Goal: Information Seeking & Learning: Learn about a topic

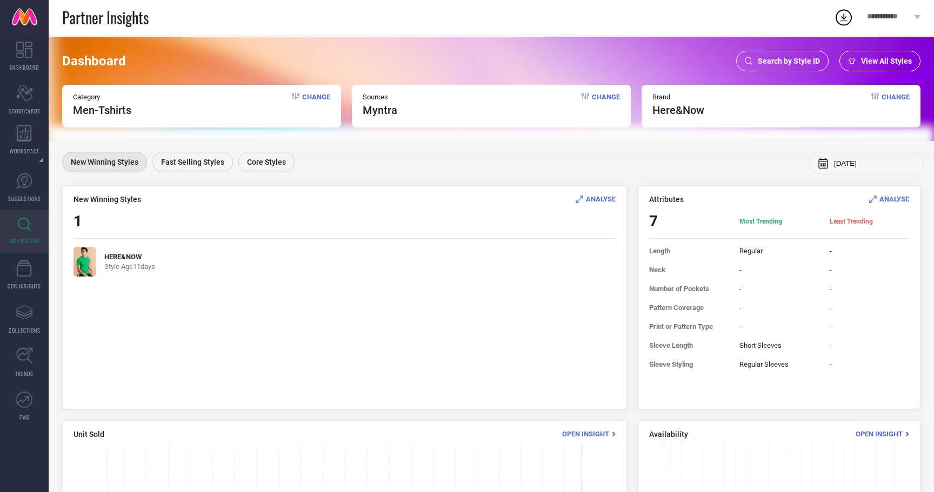
click at [881, 59] on span "View All Styles" at bounding box center [886, 61] width 51 height 9
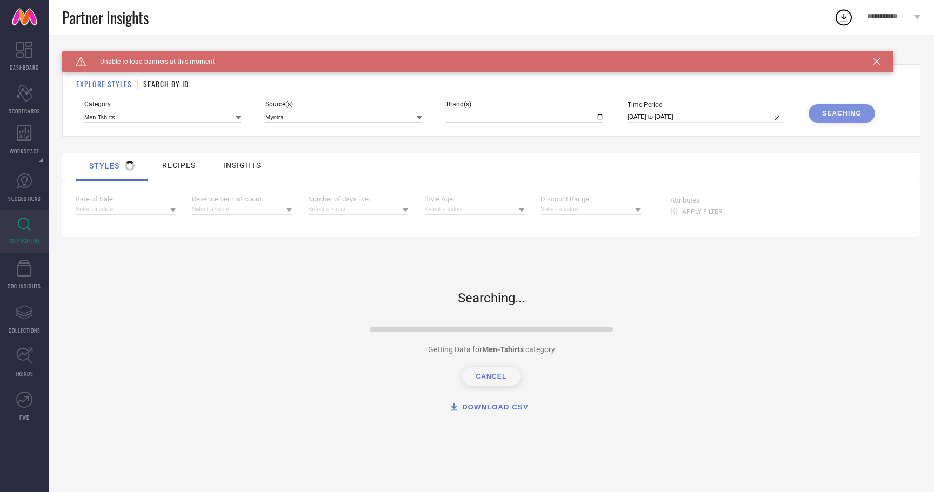
type input "HERE&NOW"
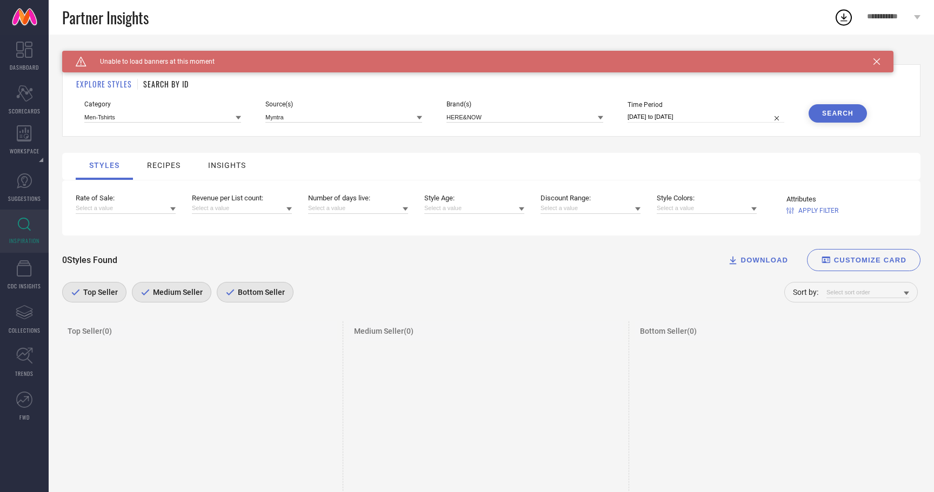
select select "8"
select select "2025"
select select "9"
select select "2025"
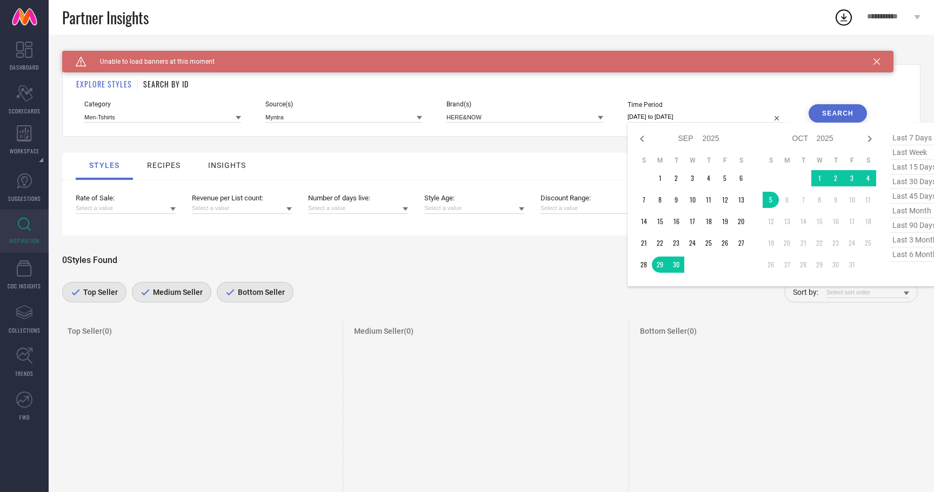
click at [674, 116] on input "29-09-2025 to 05-10-2025" at bounding box center [705, 116] width 157 height 11
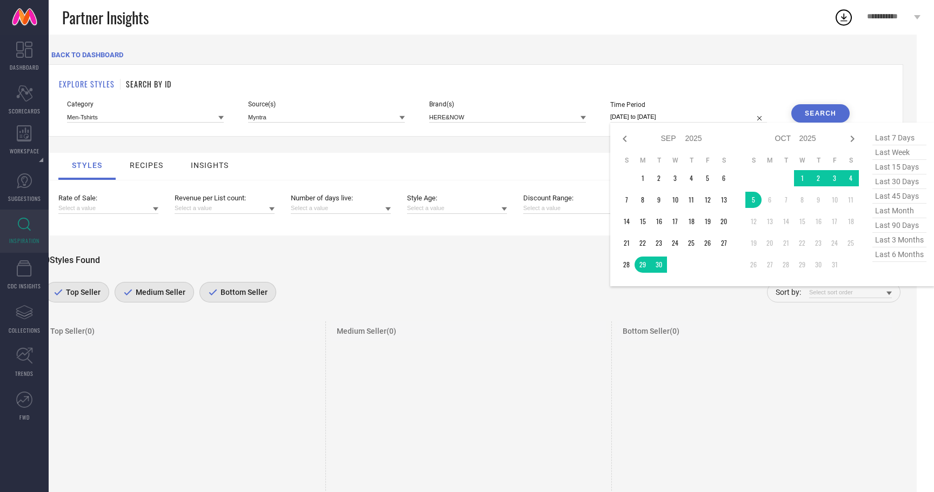
click at [889, 188] on span "last 30 days" at bounding box center [899, 182] width 54 height 15
type input "06-09-2025 to 05-10-2025"
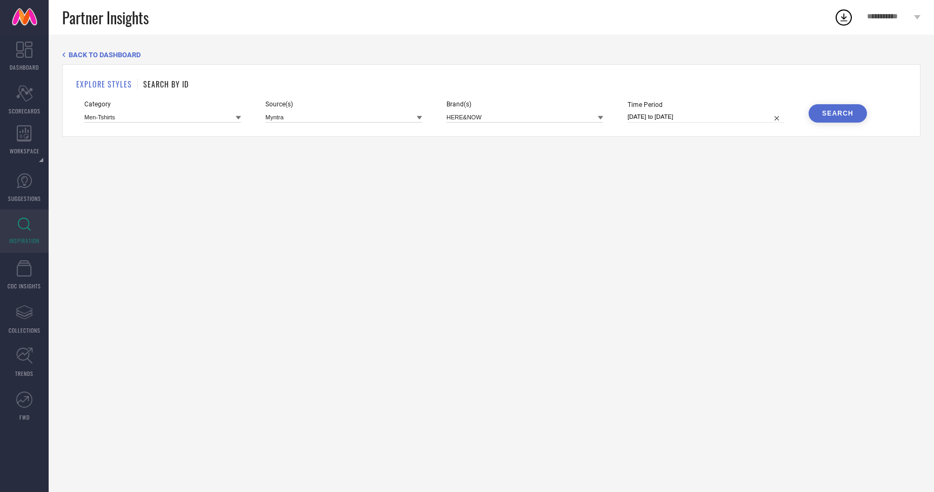
click at [842, 114] on div "Search" at bounding box center [837, 114] width 31 height 8
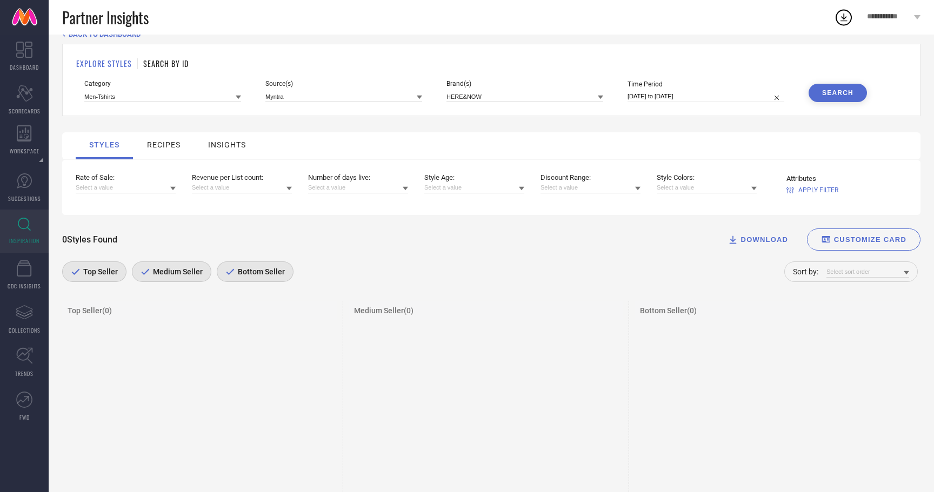
scroll to position [29, 0]
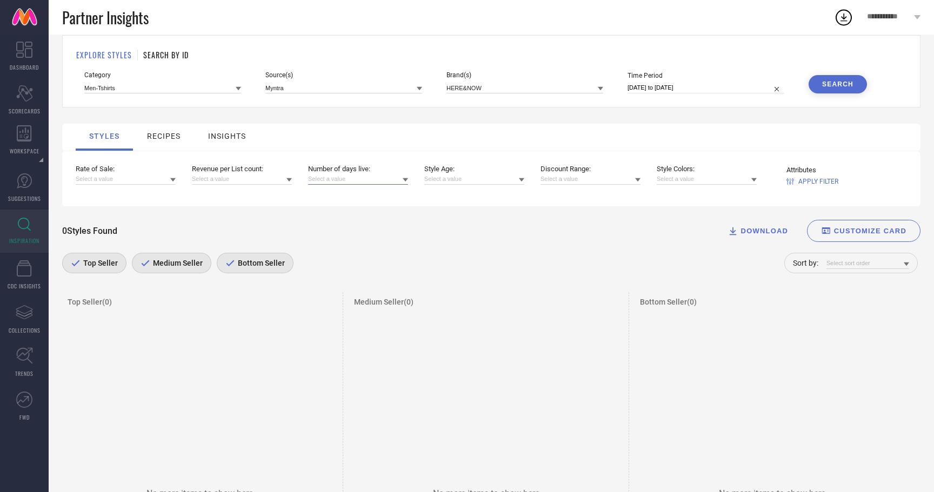
click at [331, 185] on input at bounding box center [358, 178] width 100 height 11
click at [486, 185] on input at bounding box center [474, 178] width 100 height 11
click at [448, 217] on span "22 - 60" at bounding box center [440, 214] width 20 height 8
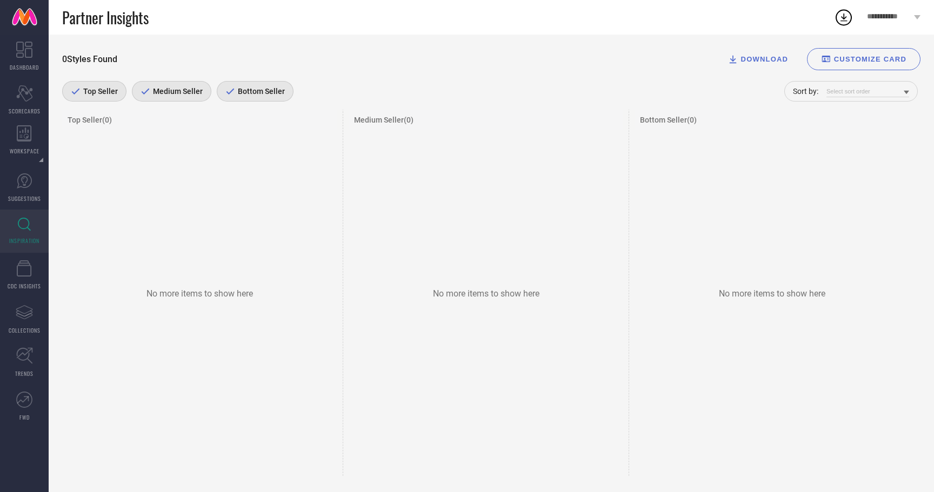
scroll to position [0, 0]
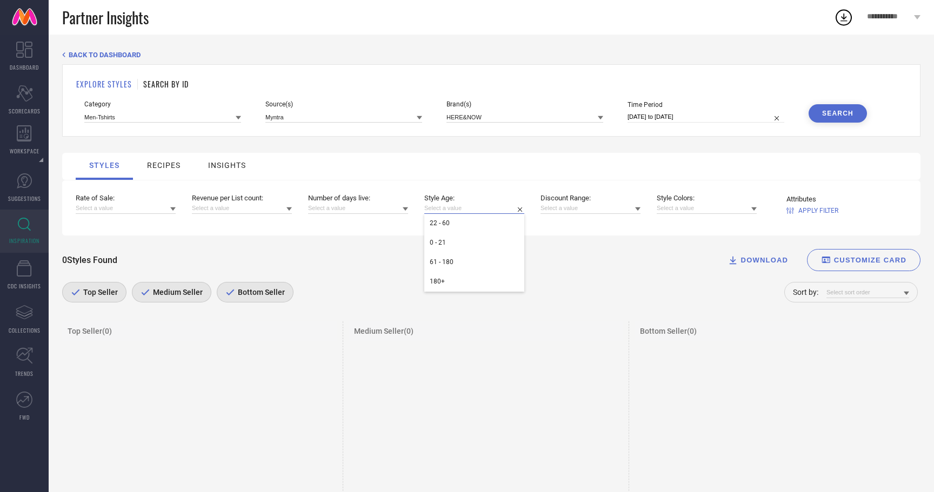
click at [458, 214] on input at bounding box center [474, 208] width 100 height 11
click at [446, 265] on div "61 - 180" at bounding box center [474, 262] width 100 height 18
